Goal: Check status: Check status

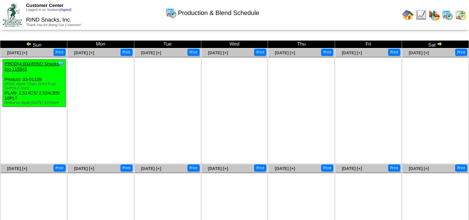
click at [29, 41] on img at bounding box center [29, 44] width 6 height 6
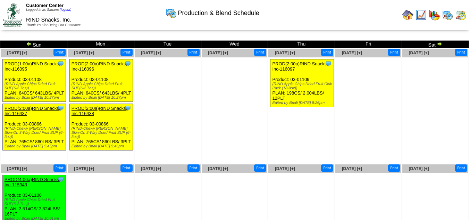
click at [29, 43] on img at bounding box center [29, 44] width 6 height 6
